Goal: Transaction & Acquisition: Purchase product/service

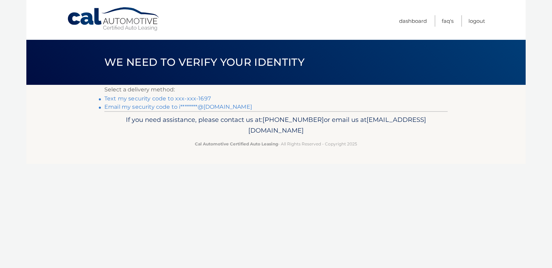
click at [187, 98] on link "Text my security code to xxx-xxx-1697" at bounding box center [157, 98] width 106 height 7
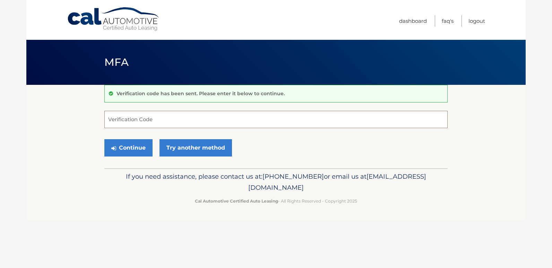
click at [166, 125] on input "Verification Code" at bounding box center [275, 119] width 343 height 17
type input "883728"
click at [141, 147] on button "Continue" at bounding box center [128, 147] width 48 height 17
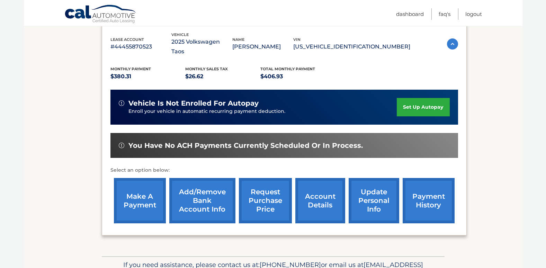
scroll to position [122, 0]
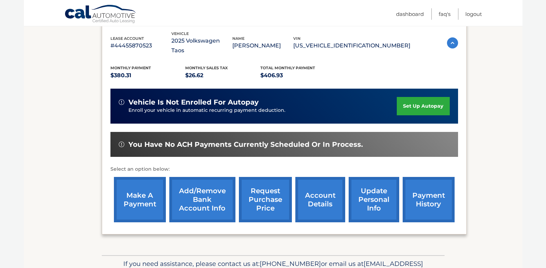
click at [144, 194] on link "make a payment" at bounding box center [140, 199] width 52 height 45
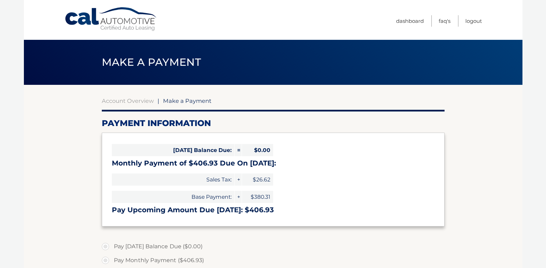
select select "ZjRkMzY1YjctOWE5Yy00YzI0LWFmMWMtOGVmNDgyMjZmMWQw"
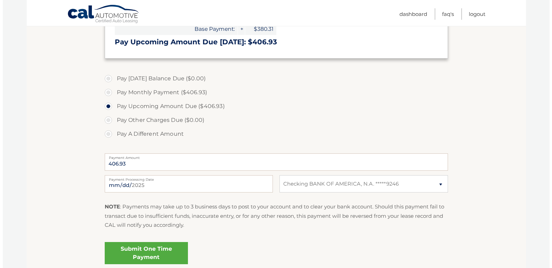
scroll to position [172, 0]
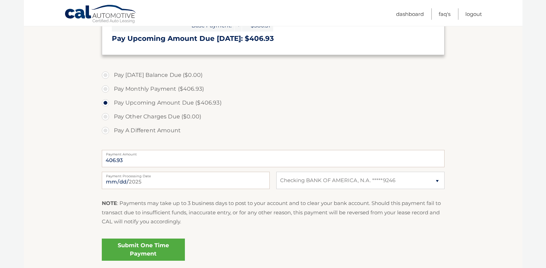
click at [139, 252] on link "Submit One Time Payment" at bounding box center [143, 250] width 83 height 22
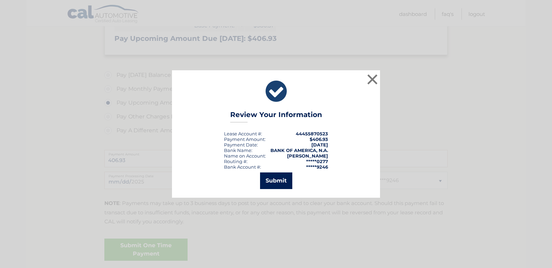
click at [270, 182] on button "Submit" at bounding box center [276, 181] width 32 height 17
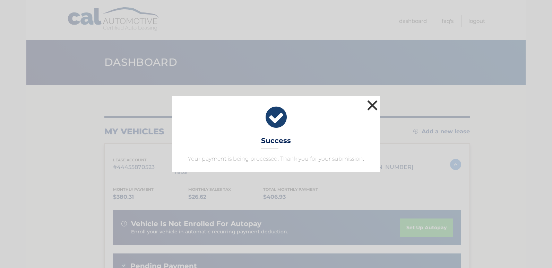
click at [372, 100] on button "×" at bounding box center [372, 105] width 14 height 14
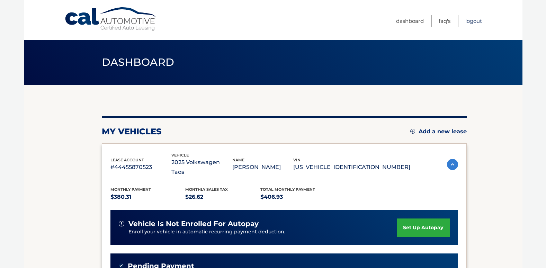
click at [478, 18] on link "Logout" at bounding box center [474, 20] width 17 height 11
